Goal: Information Seeking & Learning: Learn about a topic

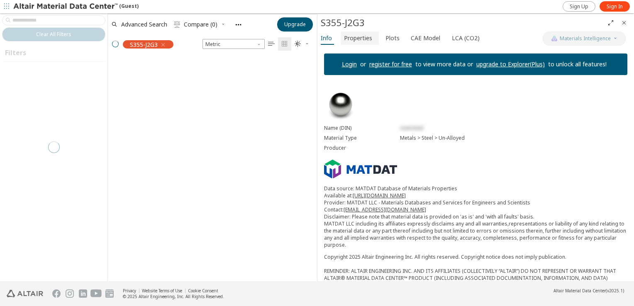
scroll to position [223, 203]
click at [362, 39] on span "Properties" at bounding box center [358, 38] width 28 height 13
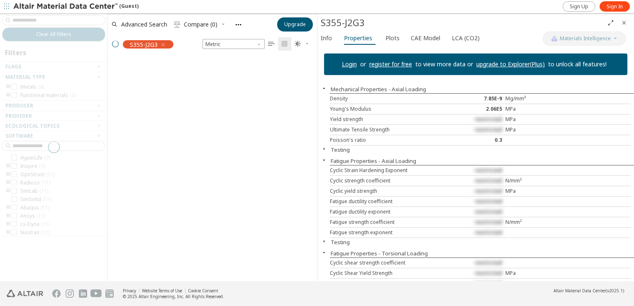
scroll to position [210, 203]
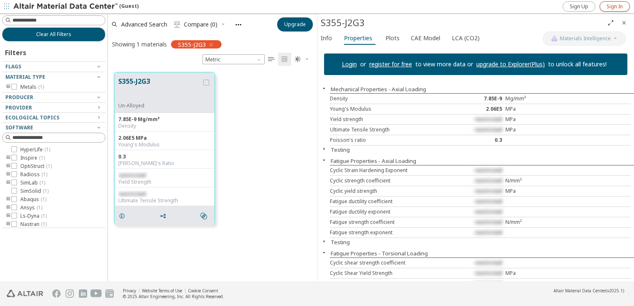
click at [618, 7] on span "Sign In" at bounding box center [615, 6] width 16 height 7
